Goal: Information Seeking & Learning: Learn about a topic

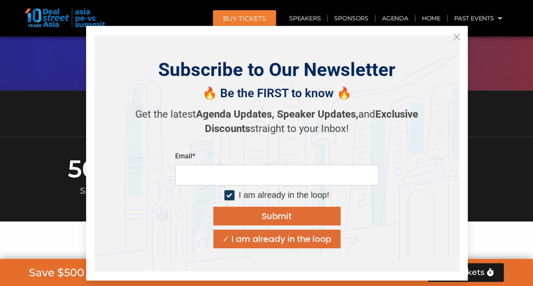
scroll to position [255, 0]
click at [451, 37] on button "Close" at bounding box center [457, 37] width 14 height 14
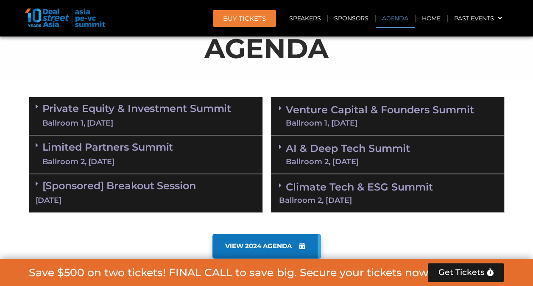
scroll to position [463, 0]
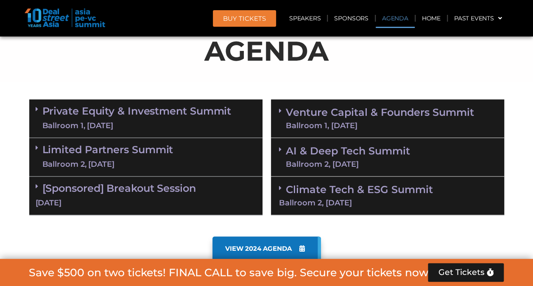
click at [264, 240] on link "VIEW 2024 AGENDA" at bounding box center [266, 248] width 109 height 25
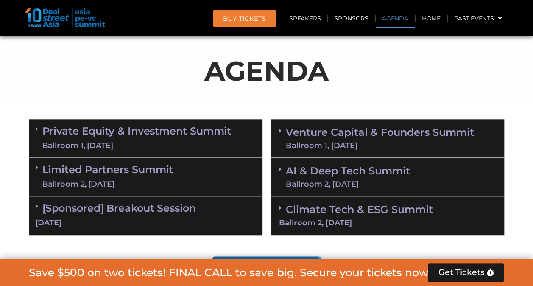
scroll to position [471, 0]
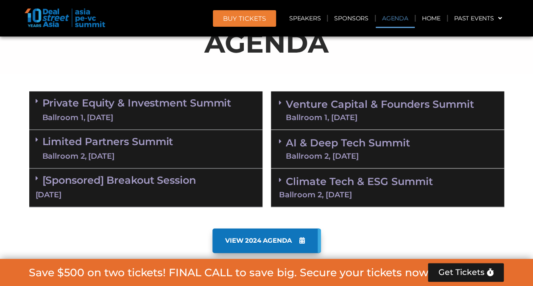
click at [36, 100] on icon at bounding box center [37, 101] width 3 height 7
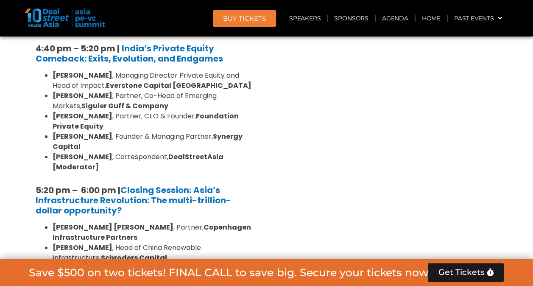
scroll to position [1664, 0]
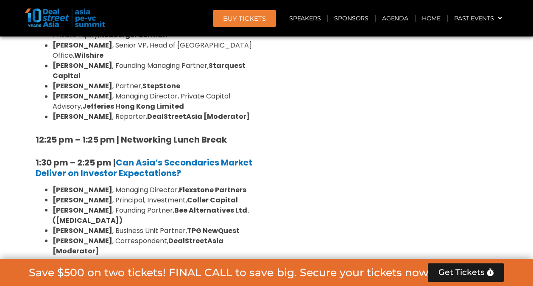
scroll to position [2233, 0]
